Goal: Find specific page/section: Find specific page/section

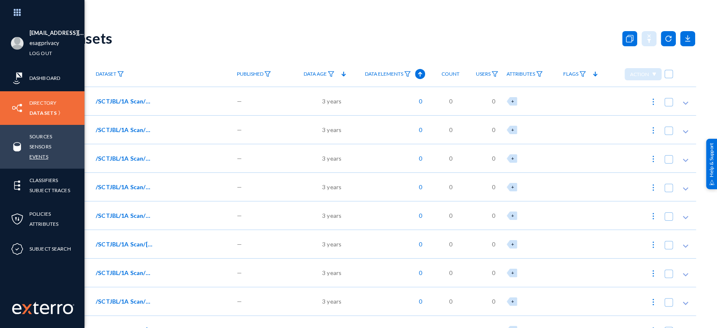
click at [39, 157] on link "Events" at bounding box center [38, 157] width 19 height 10
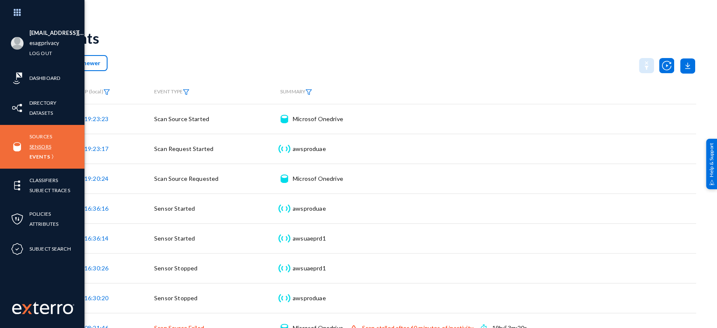
click at [37, 142] on link "Sensors" at bounding box center [40, 147] width 22 height 10
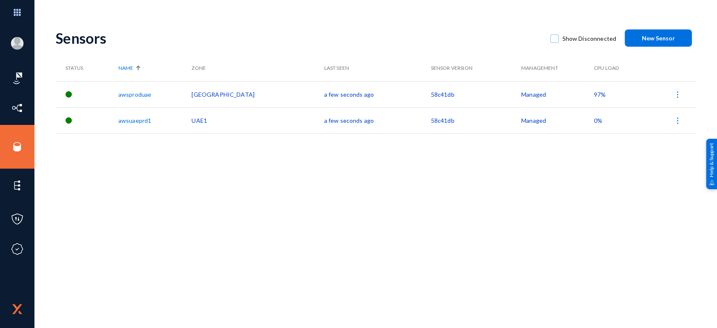
click at [594, 93] on span "97%" at bounding box center [600, 94] width 12 height 7
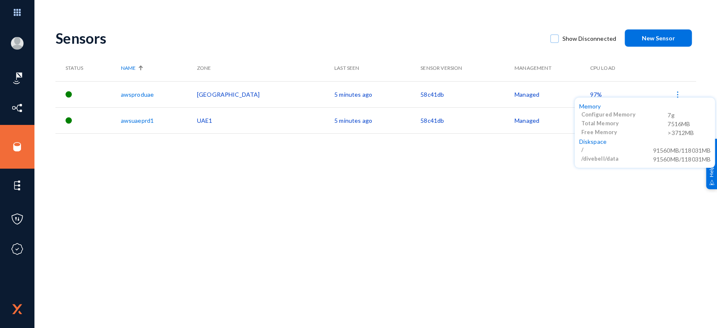
click at [404, 141] on div at bounding box center [358, 164] width 717 height 328
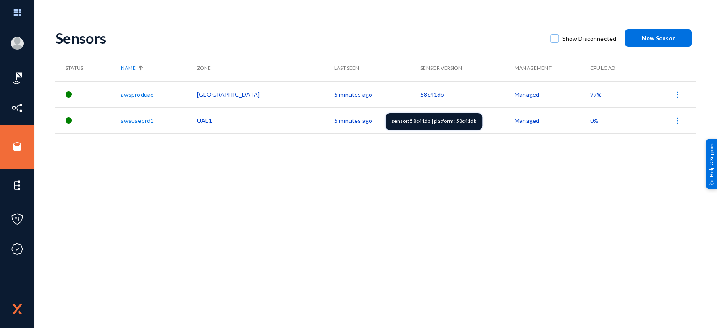
drag, startPoint x: 390, startPoint y: 92, endPoint x: 368, endPoint y: 93, distance: 22.3
click at [421, 93] on td "58c41db" at bounding box center [468, 94] width 94 height 26
copy td "58c41db"
